Goal: Task Accomplishment & Management: Use online tool/utility

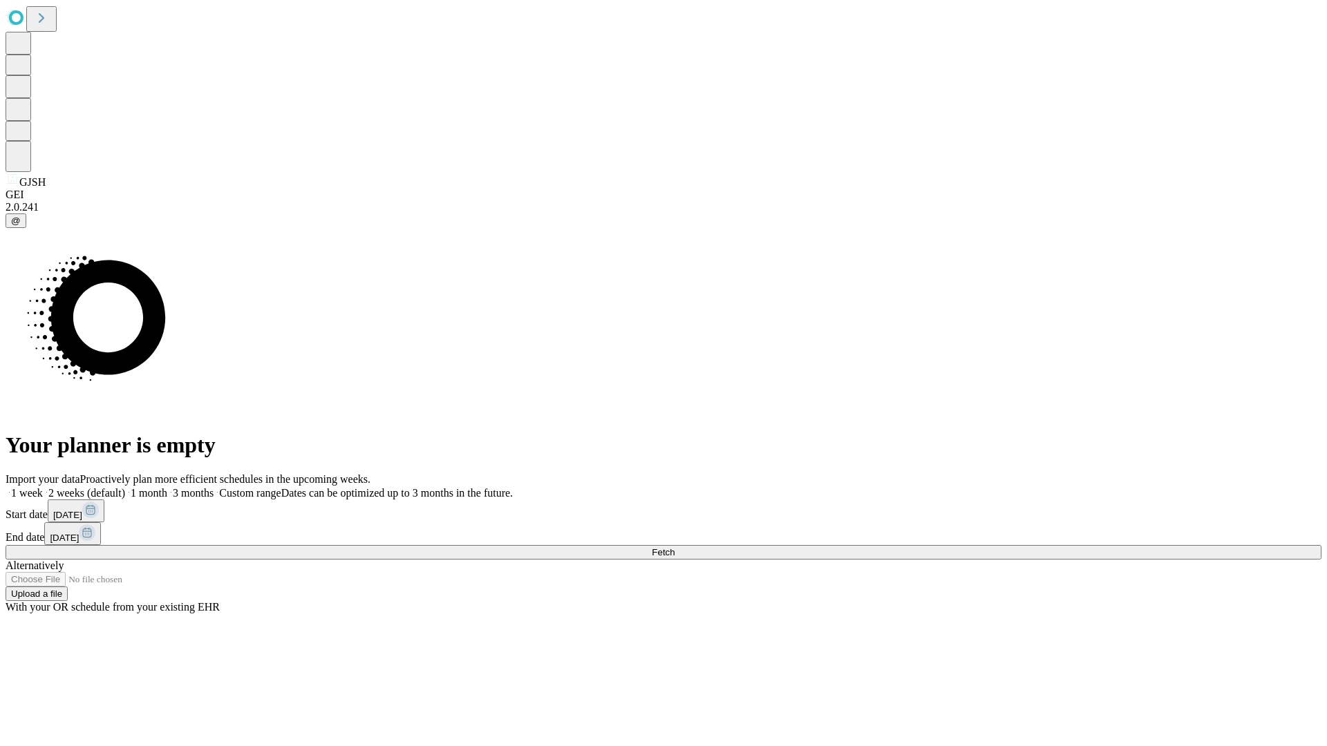
click at [674, 547] on span "Fetch" at bounding box center [663, 552] width 23 height 10
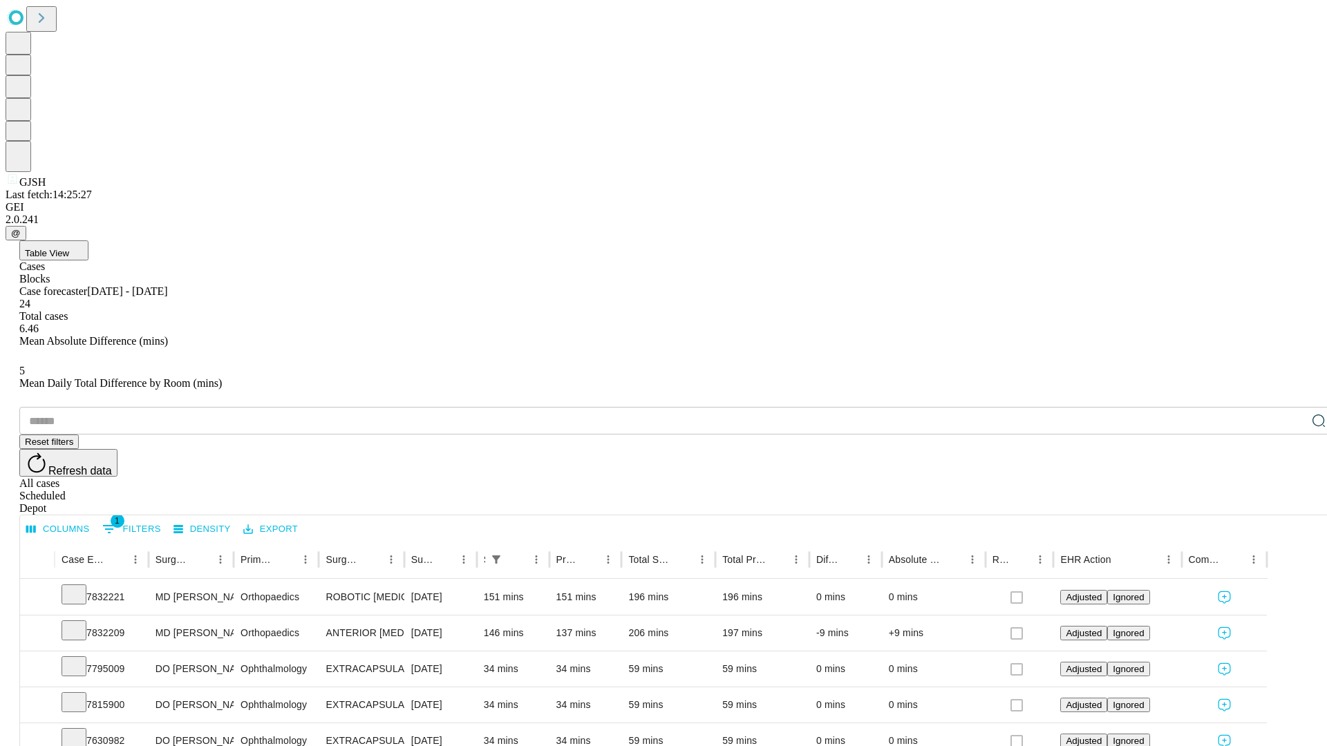
click at [1291, 502] on div "Depot" at bounding box center [677, 508] width 1316 height 12
